Goal: Task Accomplishment & Management: Complete application form

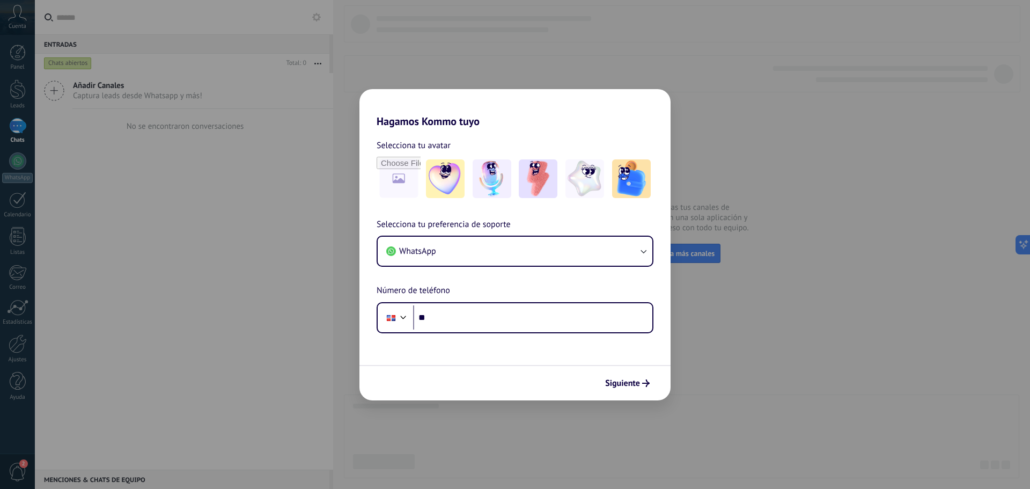
scroll to position [119, 0]
click at [458, 312] on input "**" at bounding box center [532, 317] width 239 height 25
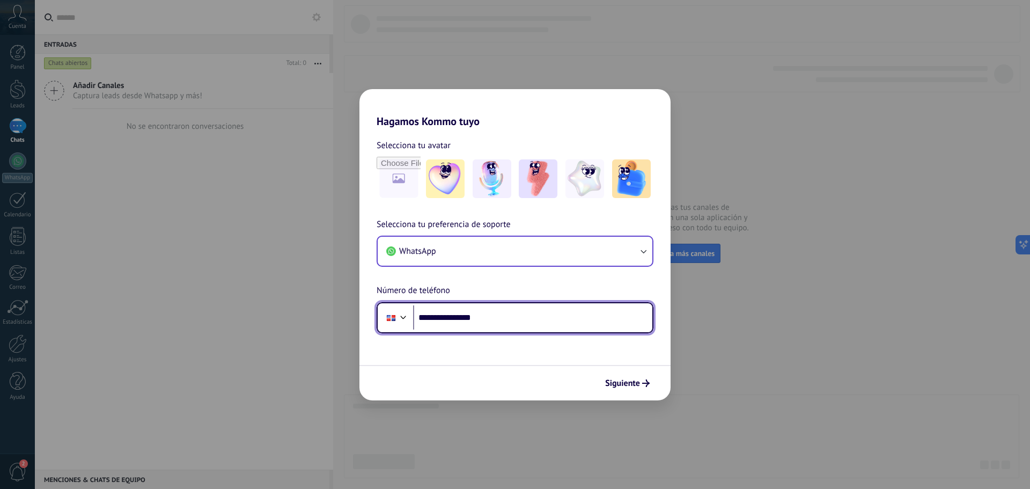
type input "**********"
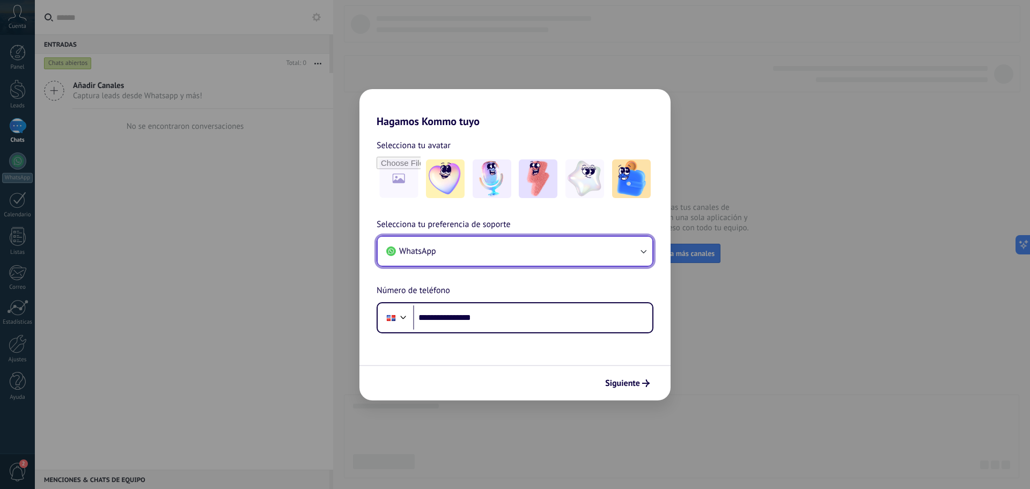
click at [595, 256] on button "WhatsApp" at bounding box center [515, 250] width 275 height 29
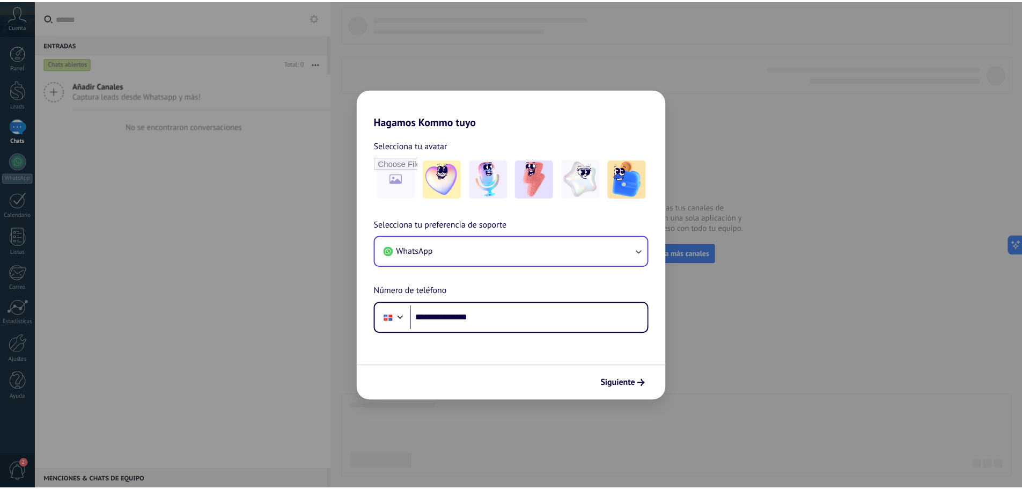
scroll to position [0, 0]
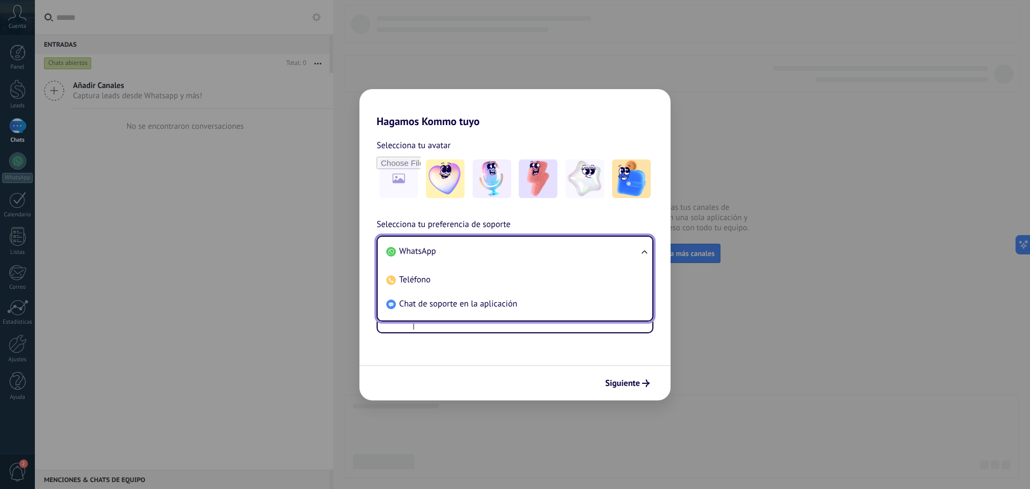
click at [519, 380] on div "Siguiente" at bounding box center [514, 382] width 311 height 35
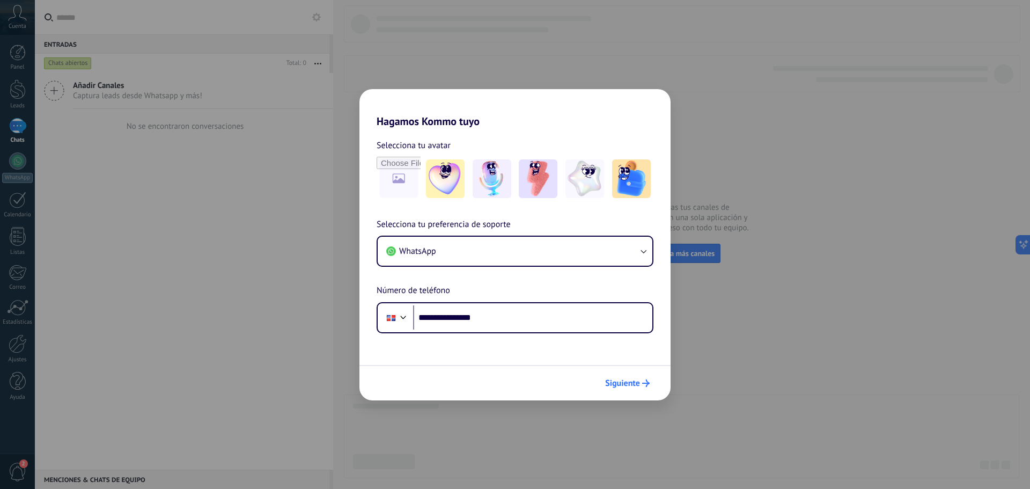
click at [630, 382] on span "Siguiente" at bounding box center [622, 383] width 35 height 8
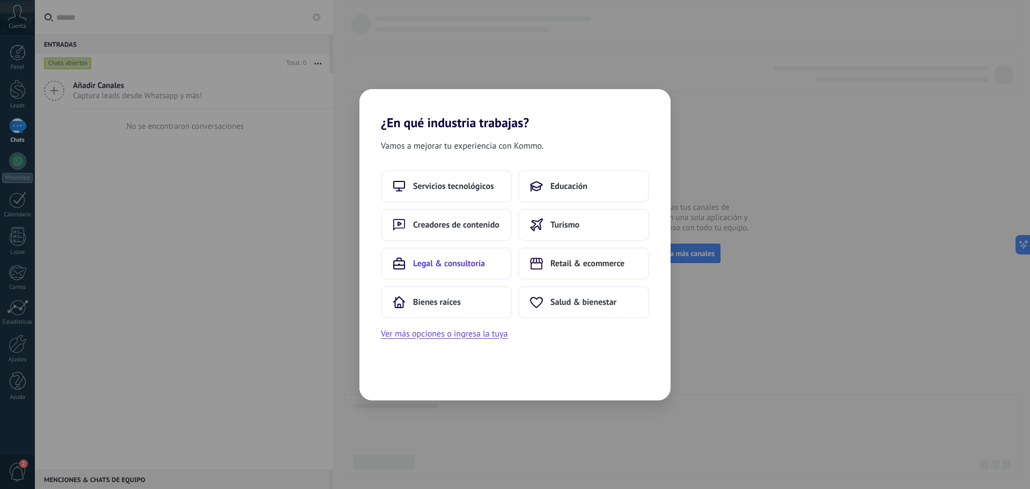
click at [479, 260] on span "Legal & consultoría" at bounding box center [449, 263] width 72 height 11
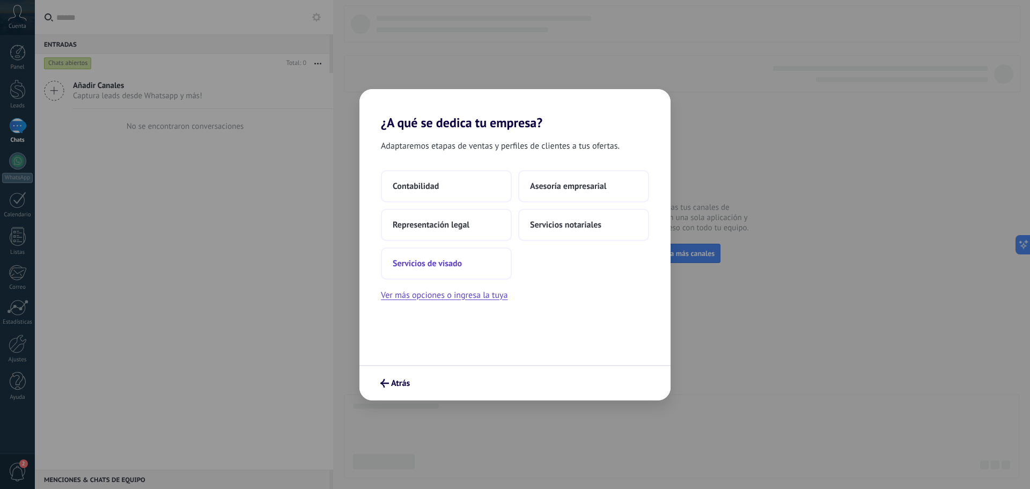
click at [472, 261] on button "Servicios de visado" at bounding box center [446, 263] width 131 height 32
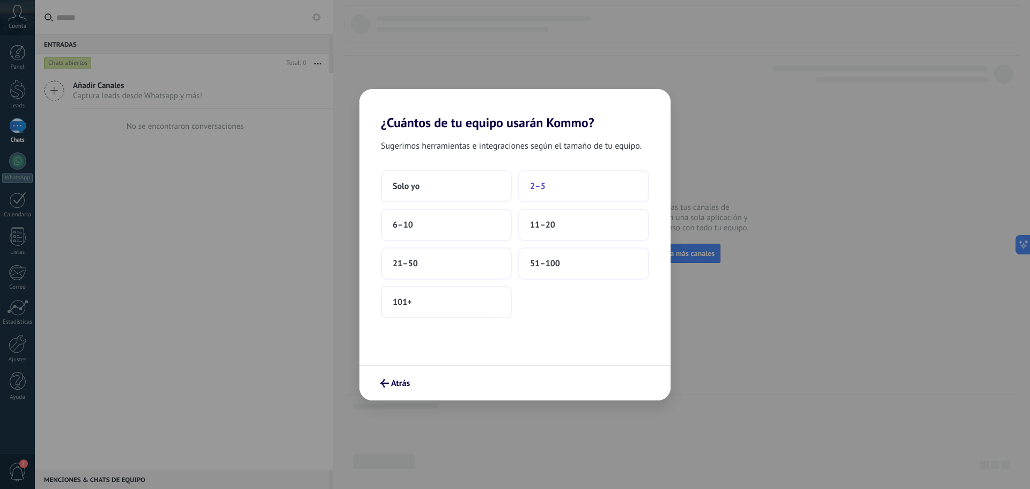
click at [543, 184] on span "2–5" at bounding box center [538, 186] width 16 height 11
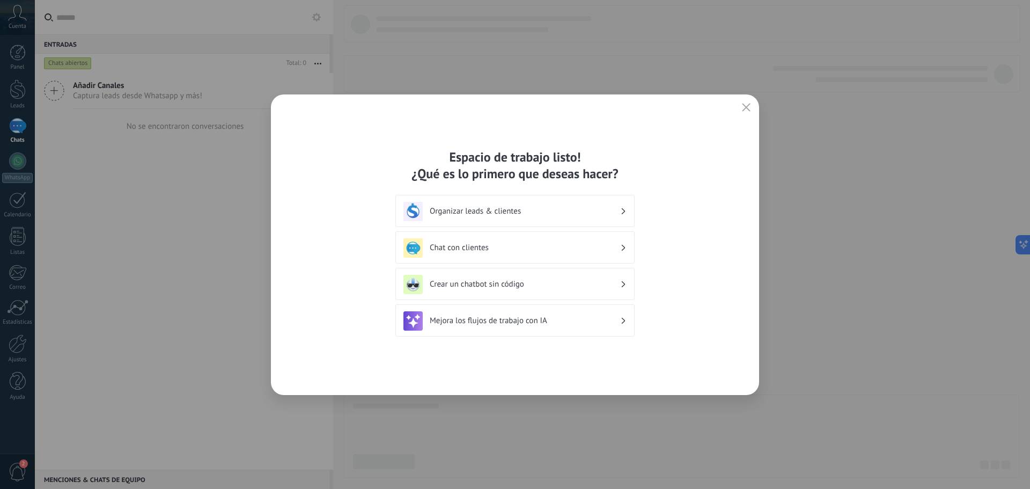
click at [530, 211] on h3 "Organizar leads & clientes" at bounding box center [525, 211] width 190 height 10
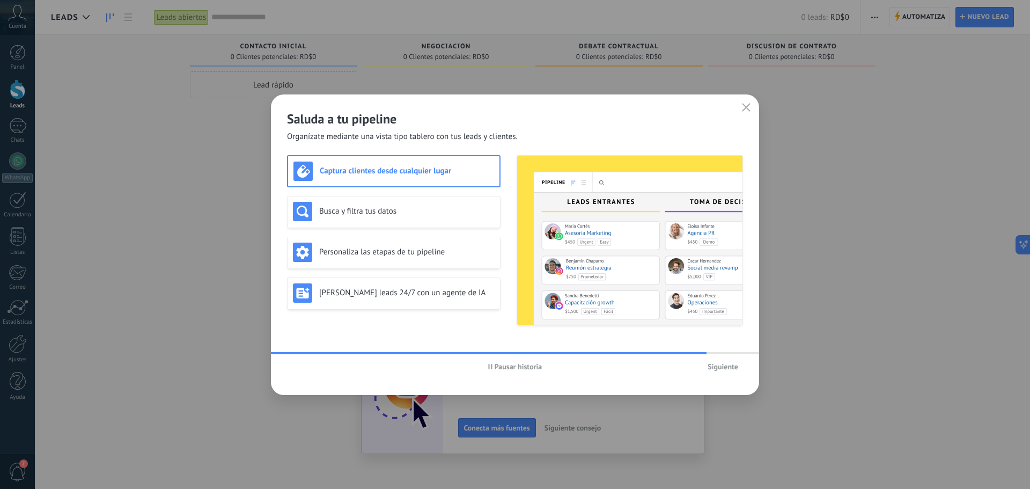
click at [721, 364] on span "Siguiente" at bounding box center [722, 367] width 31 height 8
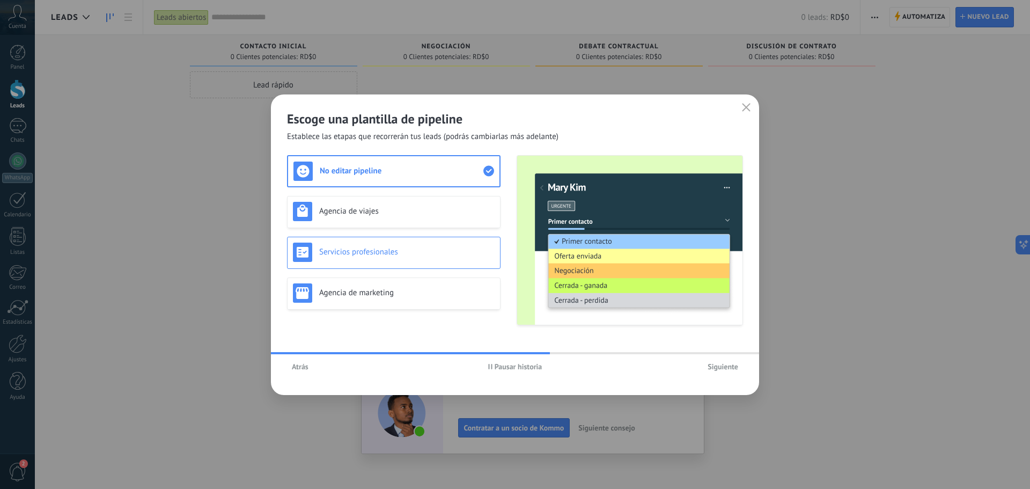
click at [441, 256] on h3 "Servicios profesionales" at bounding box center [406, 252] width 175 height 10
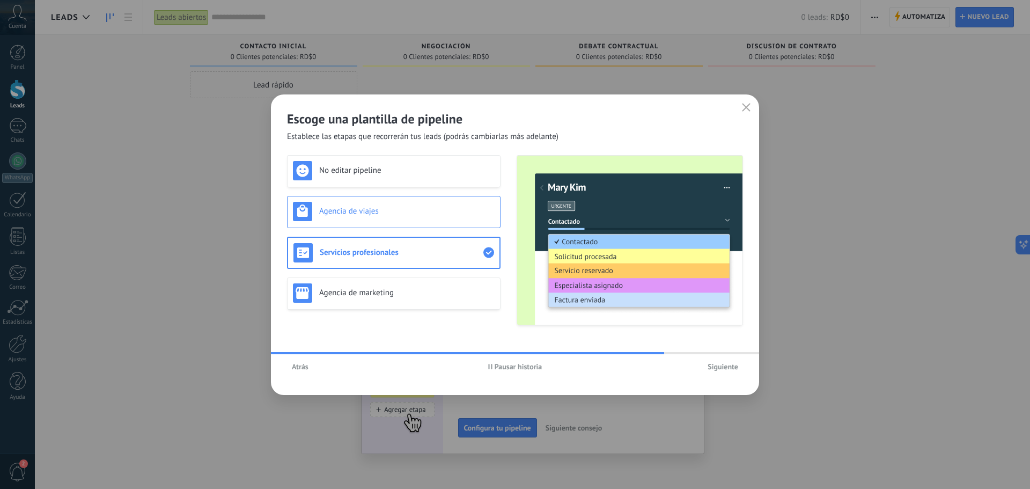
click at [450, 211] on h3 "Agencia de viajes" at bounding box center [406, 211] width 175 height 10
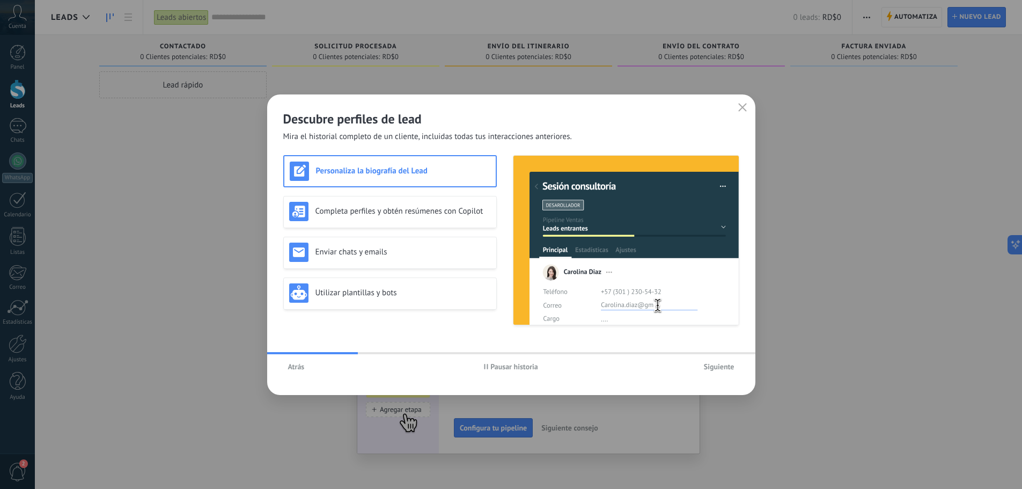
click at [297, 367] on span "Atrás" at bounding box center [296, 367] width 17 height 8
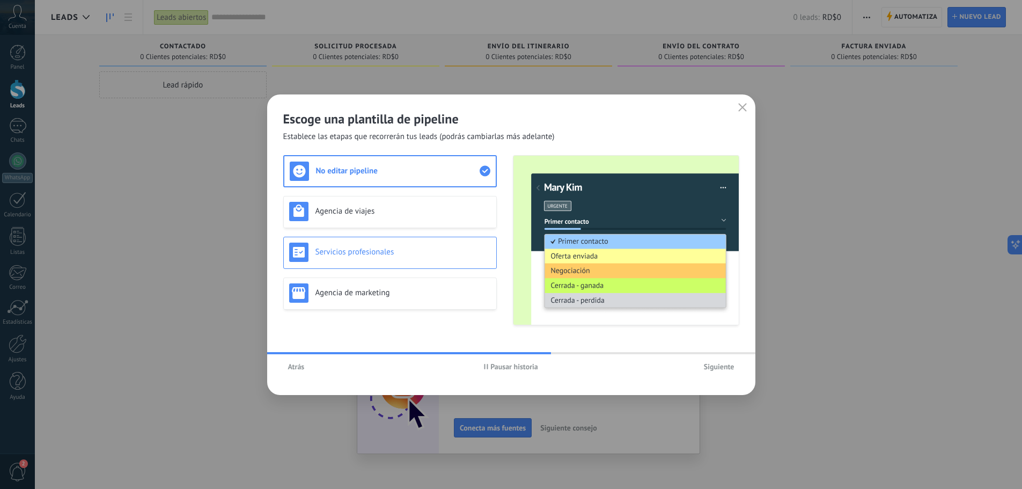
click at [395, 250] on h3 "Servicios profesionales" at bounding box center [402, 252] width 175 height 10
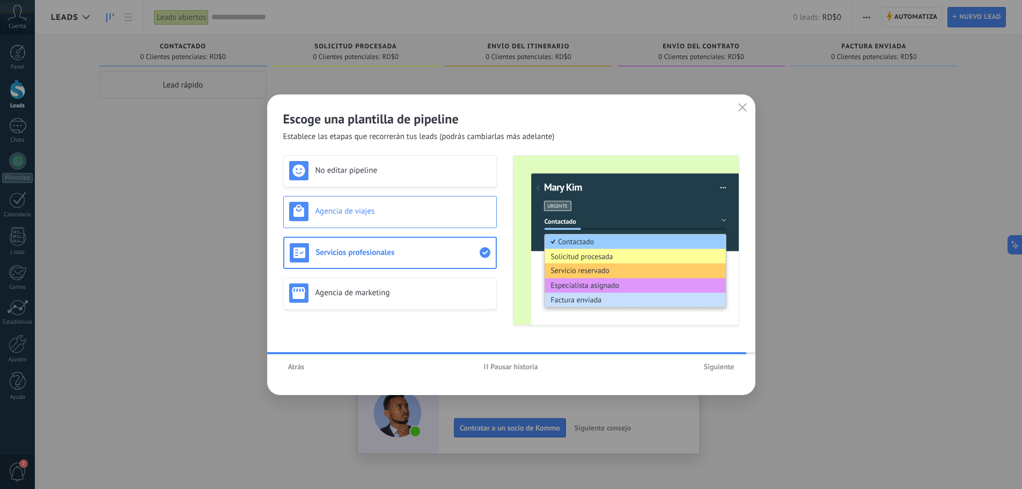
click at [397, 214] on h3 "Agencia de viajes" at bounding box center [402, 211] width 175 height 10
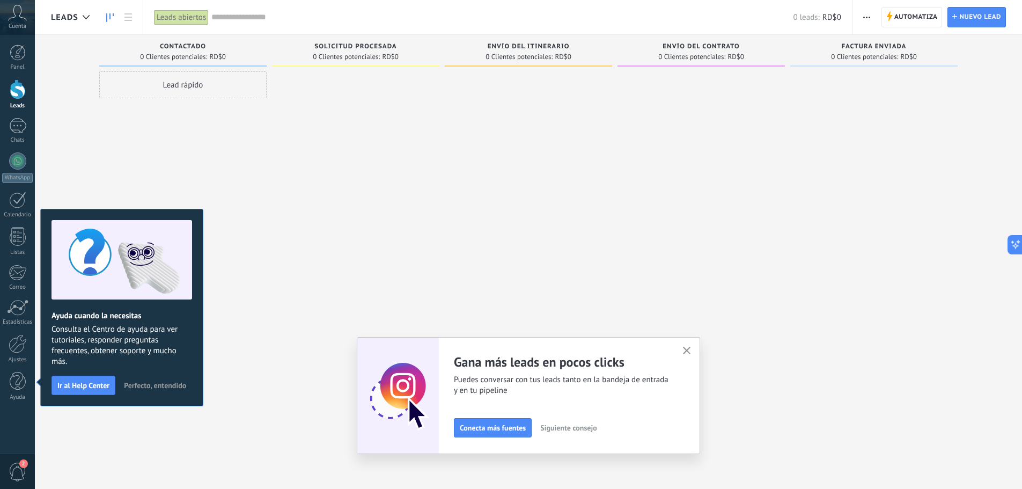
click at [564, 426] on span "Siguiente consejo" at bounding box center [568, 428] width 56 height 8
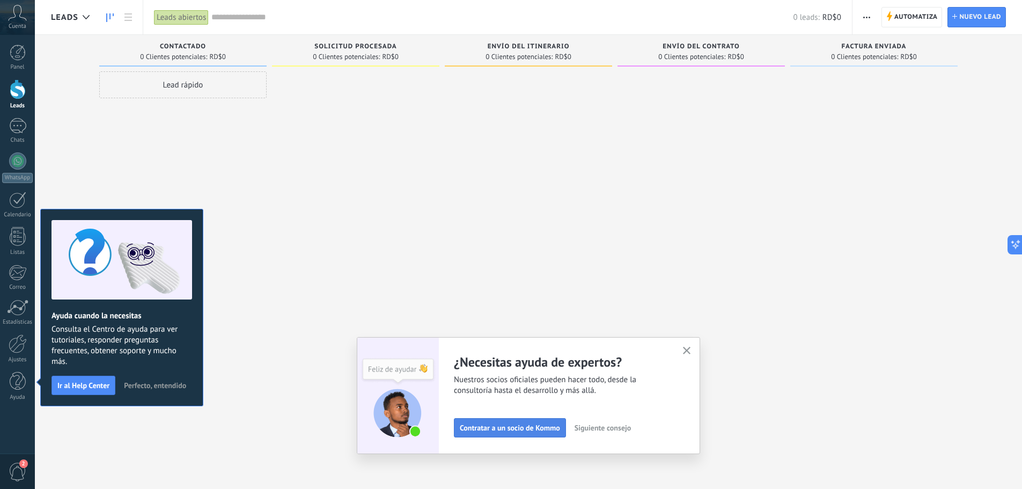
click at [549, 427] on span "Contratar a un socio de Kommo" at bounding box center [510, 428] width 100 height 8
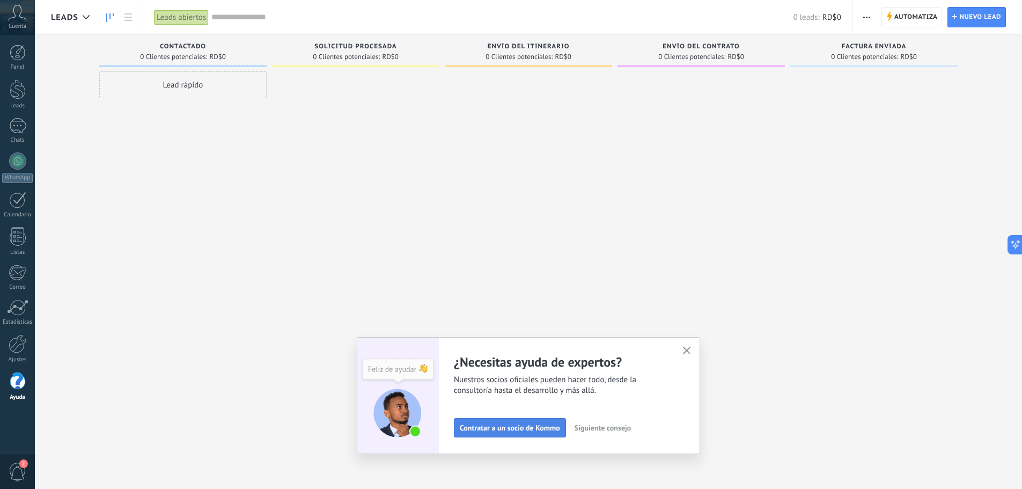
scroll to position [94, 0]
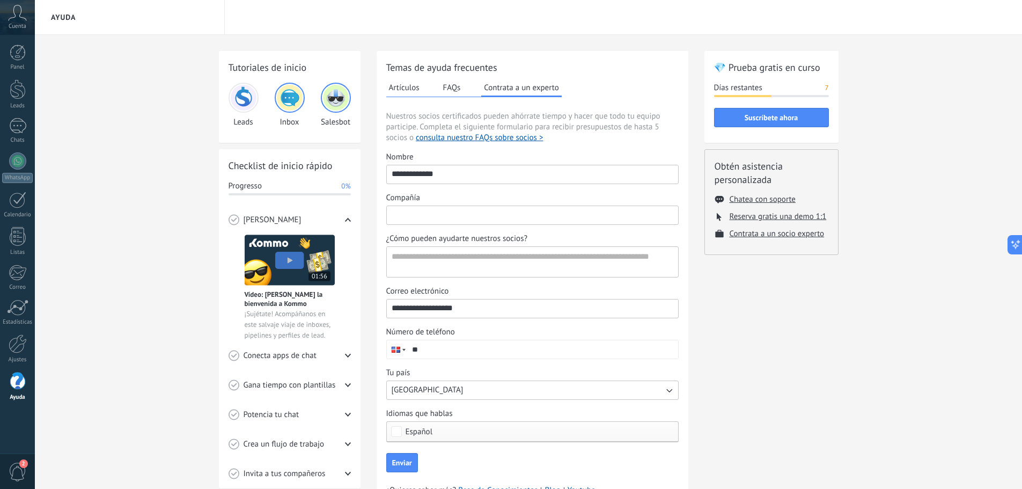
click at [508, 211] on input "Compañía" at bounding box center [532, 214] width 291 height 17
click at [404, 255] on textarea "¿Cómo pueden ayudarte nuestros socios?" at bounding box center [531, 262] width 289 height 30
type textarea "**********"
click at [446, 353] on input "**" at bounding box center [542, 349] width 271 height 18
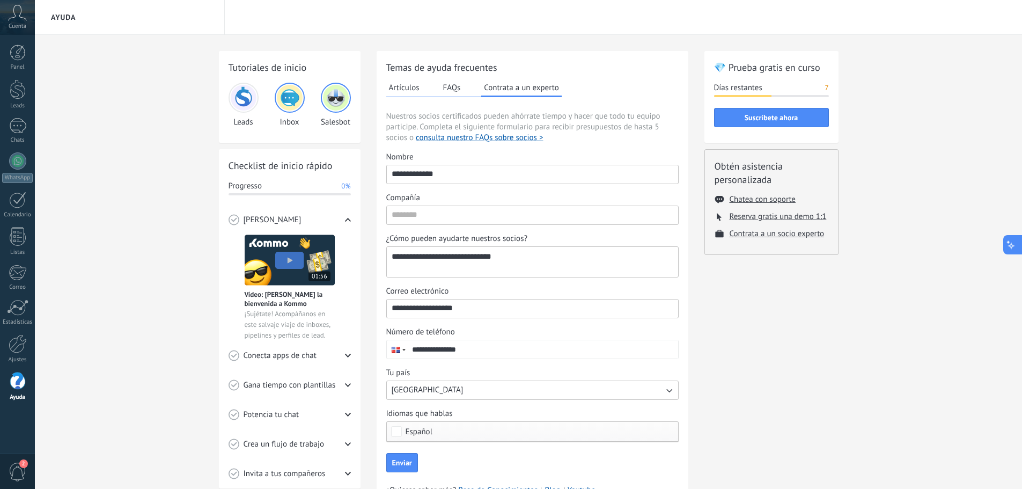
type input "**********"
drag, startPoint x: 1019, startPoint y: 252, endPoint x: 1029, endPoint y: 310, distance: 59.2
click at [1022, 347] on html ".abccls-1,.abccls-2{fill-rule:evenodd}.abccls-2{fill:#fff} .abfcls-1{fill:none}…" at bounding box center [511, 244] width 1022 height 489
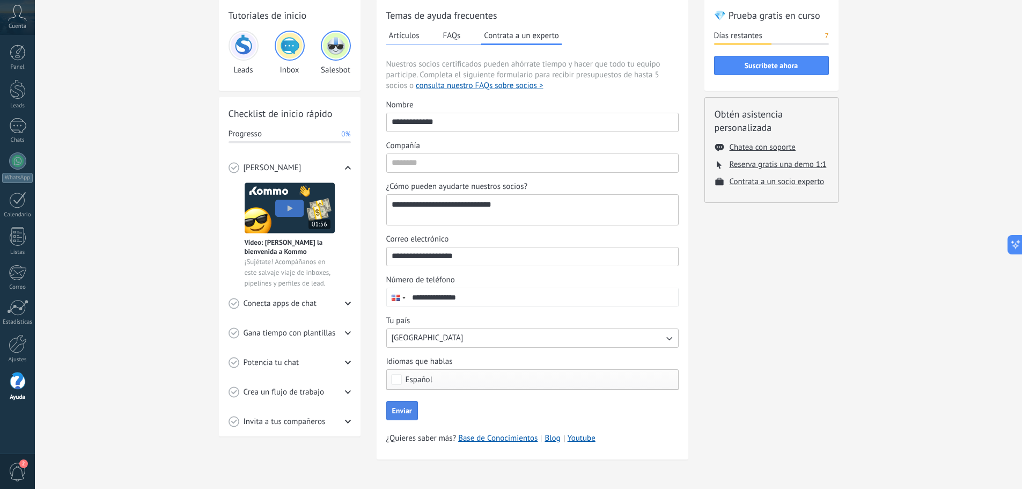
click at [403, 406] on span "Enviar" at bounding box center [402, 410] width 20 height 8
type input "*"
type input "**********"
click at [410, 405] on button "Enviar" at bounding box center [402, 410] width 32 height 19
click at [11, 92] on div at bounding box center [18, 89] width 16 height 20
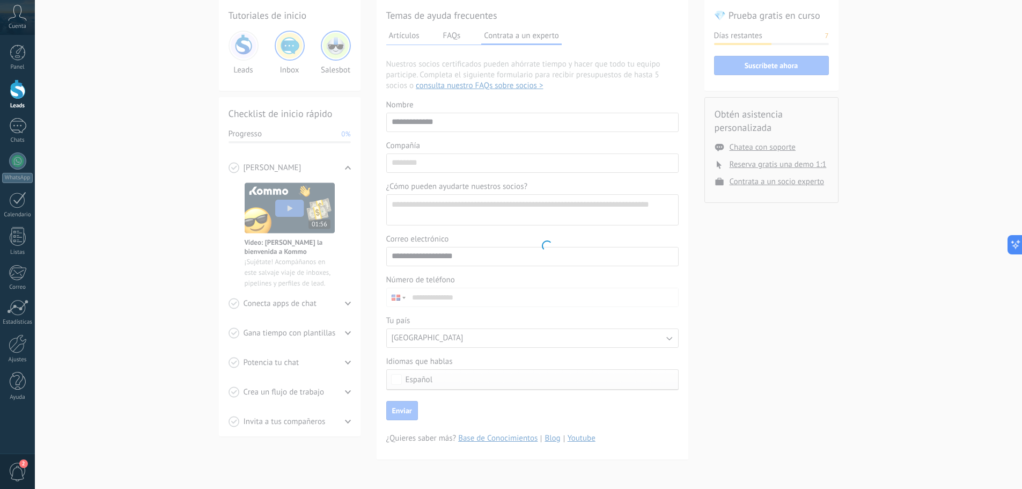
scroll to position [119, 0]
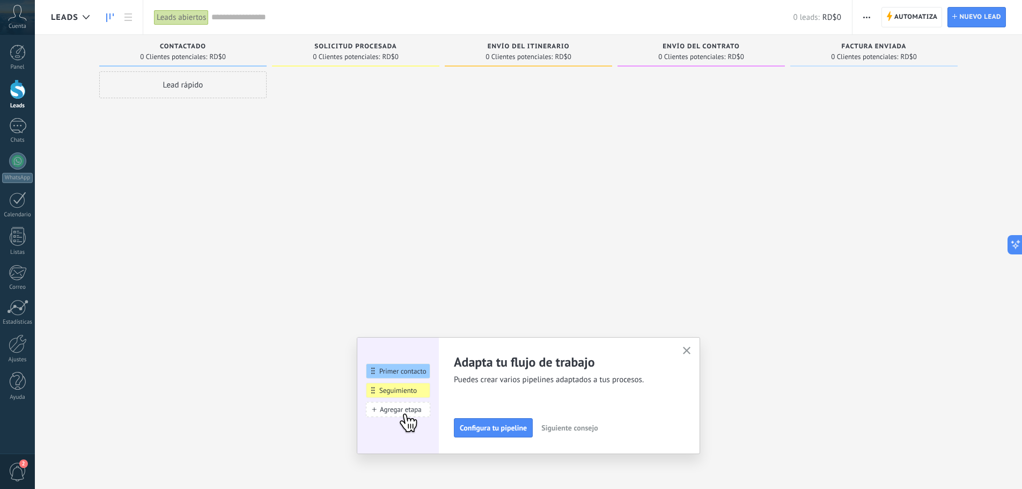
click at [691, 349] on use "button" at bounding box center [687, 350] width 8 height 8
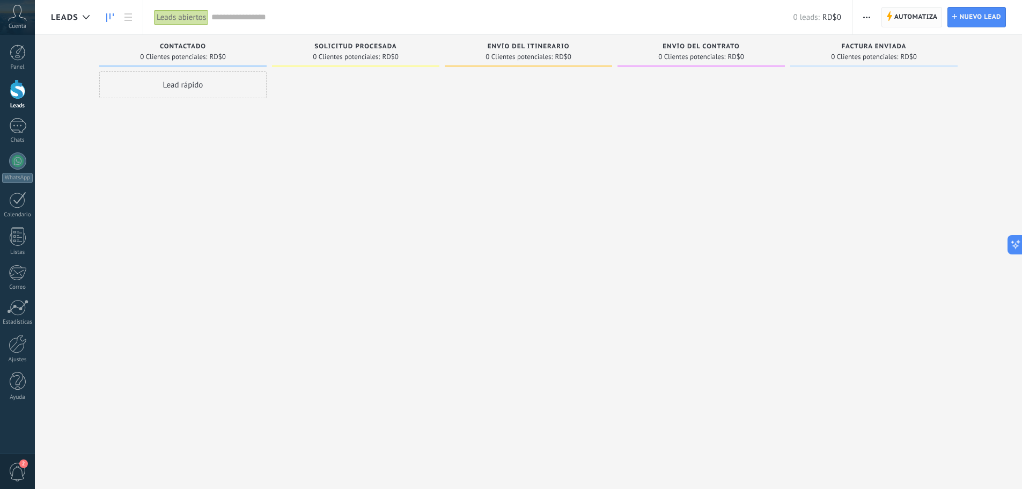
click at [909, 20] on span "Automatiza" at bounding box center [915, 17] width 43 height 19
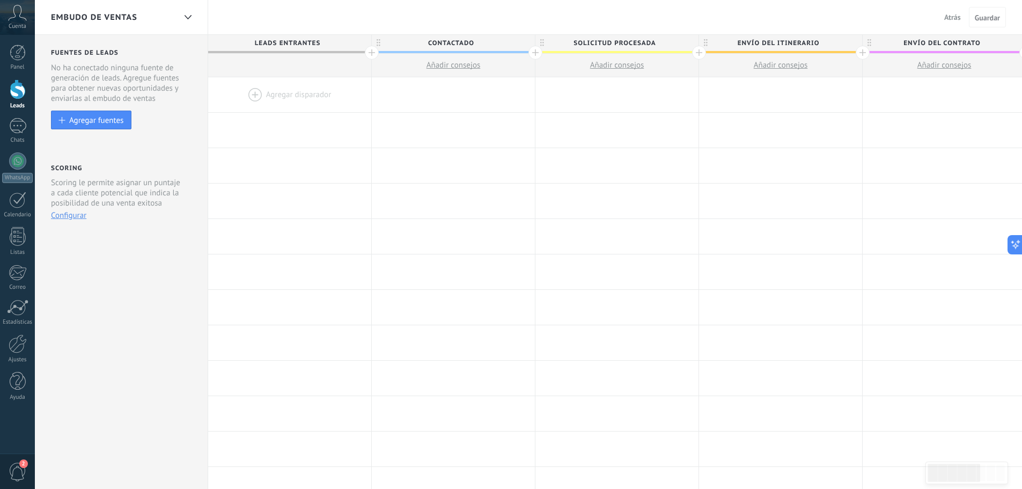
click at [15, 18] on icon at bounding box center [17, 13] width 19 height 16
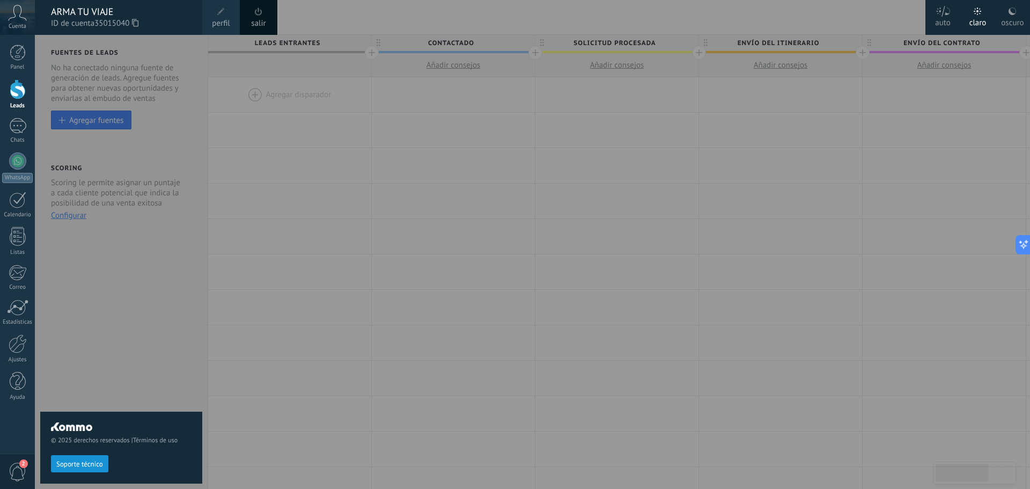
click at [17, 464] on span "2" at bounding box center [18, 471] width 18 height 19
